Goal: Task Accomplishment & Management: Use online tool/utility

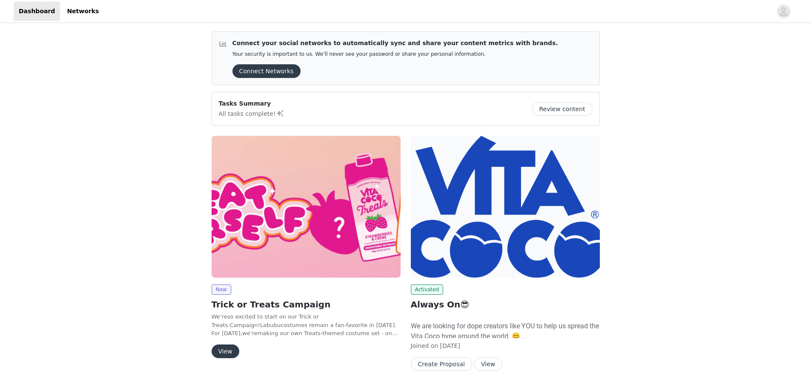
click at [227, 349] on button "View" at bounding box center [226, 352] width 28 height 14
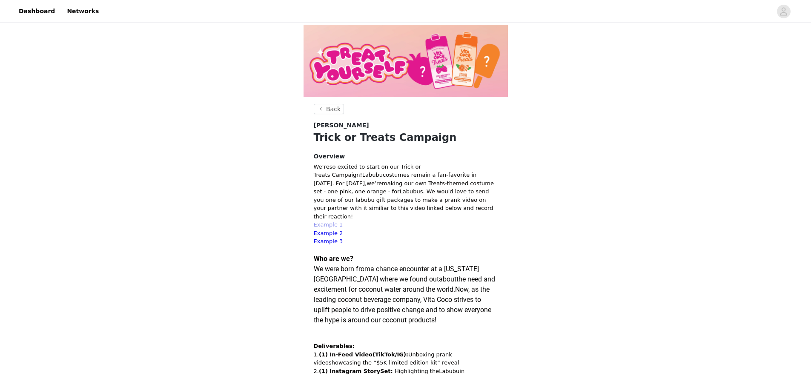
click at [327, 222] on span "Example 1" at bounding box center [328, 225] width 29 height 6
click at [382, 229] on p "Example 2" at bounding box center [406, 233] width 184 height 9
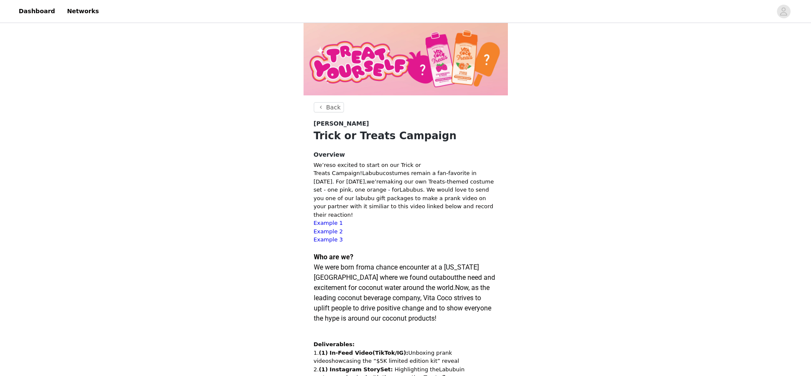
scroll to position [6, 0]
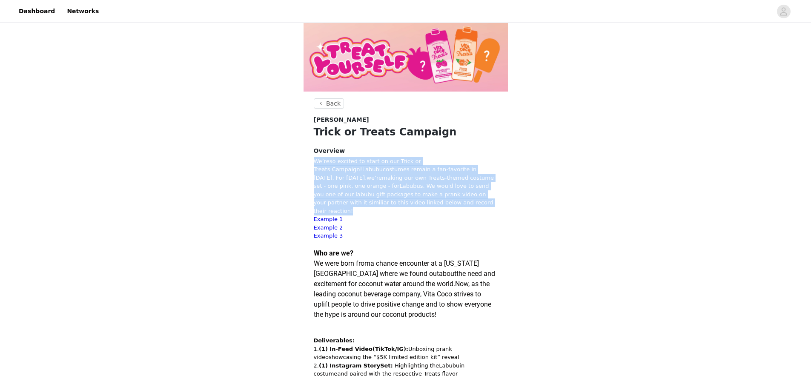
drag, startPoint x: 441, startPoint y: 201, endPoint x: 306, endPoint y: 163, distance: 140.5
click at [306, 163] on section "Back Vita Coco Trick or Treats Campaign Overview We’re so excited to start on o…" at bounding box center [406, 329] width 204 height 462
copy span "We’re so excited to start on our Trick or Treats C ampaign! Labubu costumes rem…"
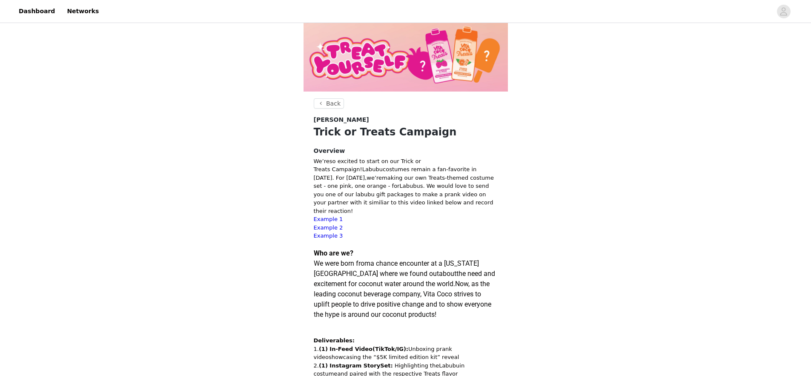
click at [425, 270] on span "the need and excitement for coconut water around the world" at bounding box center [404, 279] width 181 height 18
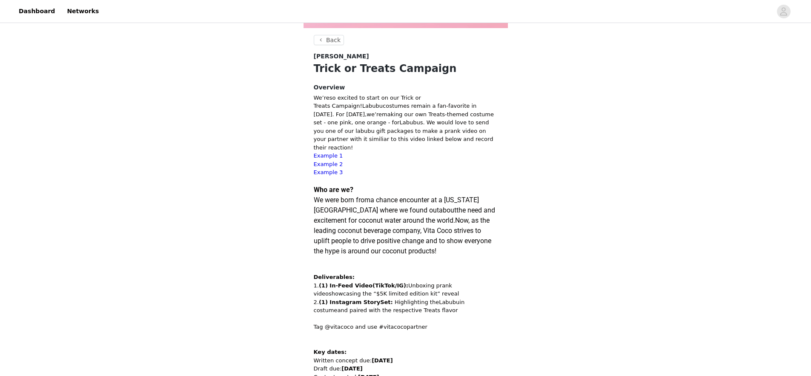
scroll to position [161, 0]
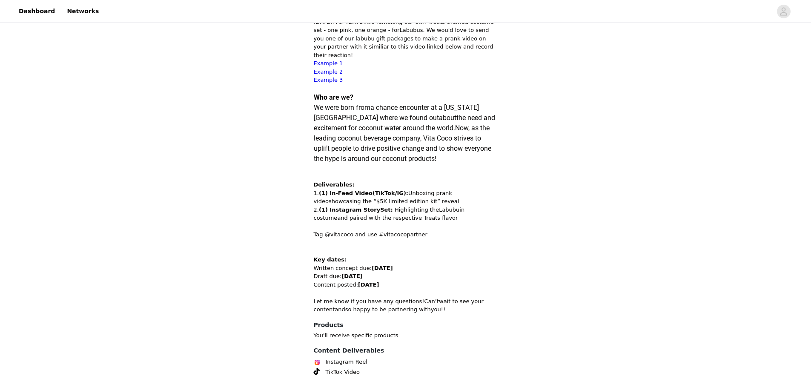
drag, startPoint x: 417, startPoint y: 213, endPoint x: 291, endPoint y: 177, distance: 131.0
click at [291, 177] on div "Back Vita Coco Trick or Treats Campaign Overview We’re so excited to start on o…" at bounding box center [405, 133] width 811 height 541
click at [324, 190] on strong "(1) In-Feed Video(TikTok/IG):" at bounding box center [363, 193] width 89 height 6
drag, startPoint x: 420, startPoint y: 210, endPoint x: 299, endPoint y: 176, distance: 125.7
click at [299, 176] on div "Back Vita Coco Trick or Treats Campaign Overview We’re so excited to start on o…" at bounding box center [405, 133] width 811 height 541
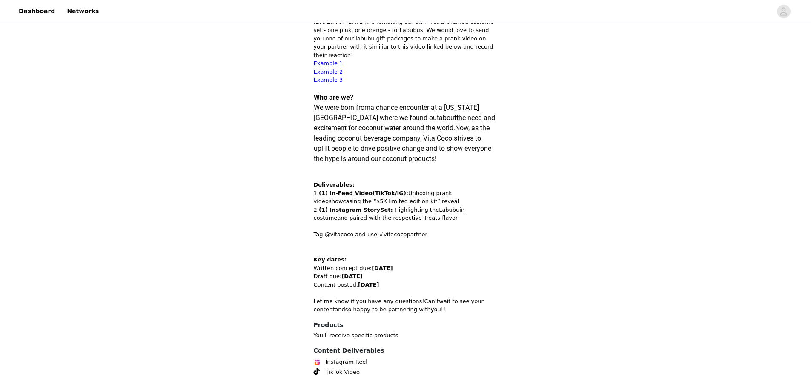
copy div "Deliverables: 1. (1) In-Feed Video(TikTok/IG): Unboxing prank video showcasing …"
click at [536, 62] on div "Back Vita Coco Trick or Treats Campaign Overview We’re so excited to start on o…" at bounding box center [405, 133] width 811 height 541
